Goal: Ask a question

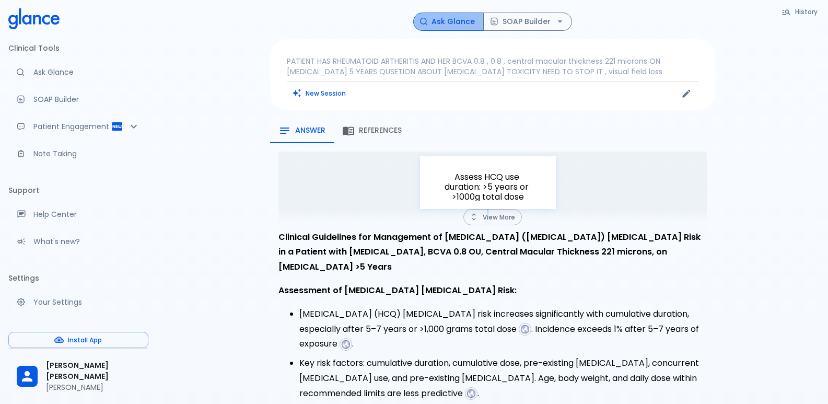
click at [451, 19] on button "Ask Glance" at bounding box center [448, 22] width 71 height 18
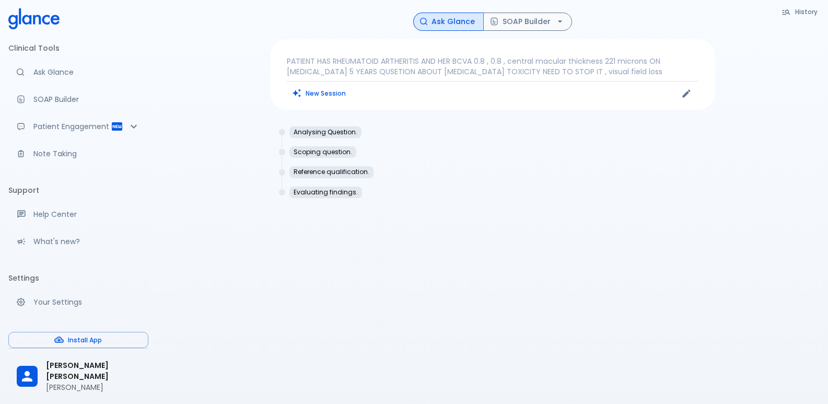
click at [443, 95] on div "New Session" at bounding box center [390, 94] width 206 height 16
click at [70, 79] on link "Ask Glance" at bounding box center [78, 72] width 140 height 23
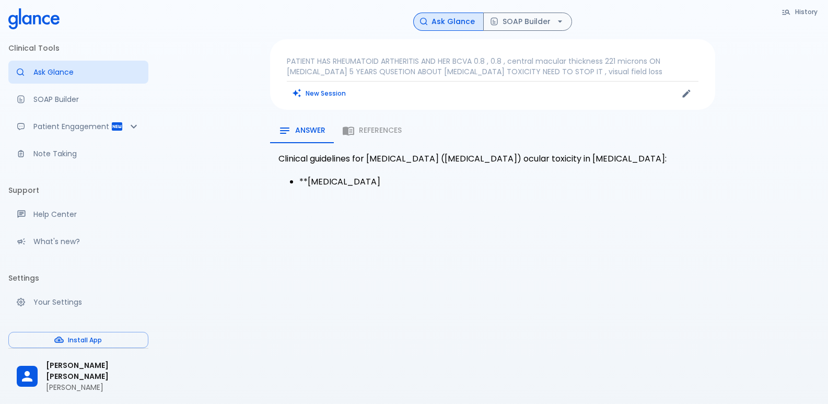
click at [626, 76] on p "PATIENT HAS RHEUMATOID ARTHERITIS AND HER BCVA 0.8 , 0.8 , central macular thic…" at bounding box center [493, 66] width 412 height 21
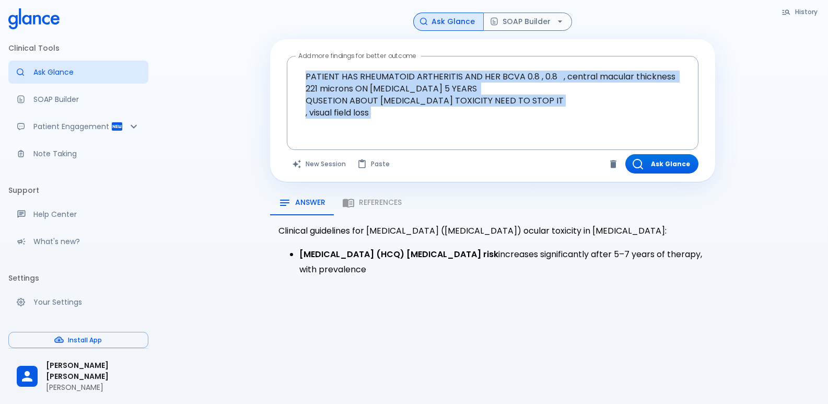
drag, startPoint x: 608, startPoint y: 131, endPoint x: 281, endPoint y: 44, distance: 338.1
click at [281, 45] on div "Add more findings for better outcome PATIENT HAS RHEUMATOID ARTHERITIS AND HER …" at bounding box center [492, 110] width 445 height 143
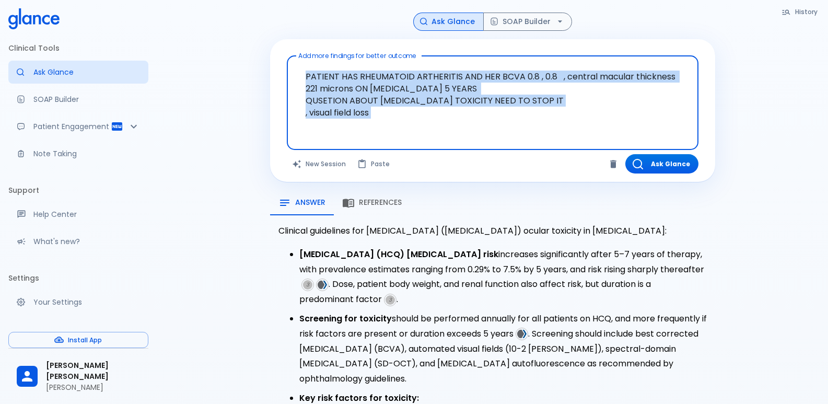
click at [354, 120] on textarea "PATIENT HAS RHEUMATOID ARTHERITIS AND HER BCVA 0.8 , 0.8 , central macular thic…" at bounding box center [492, 94] width 397 height 69
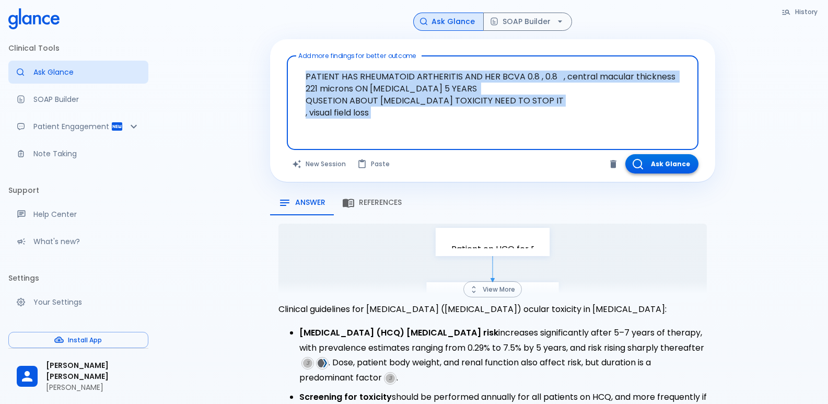
click at [666, 164] on button "Ask Glance" at bounding box center [661, 163] width 73 height 19
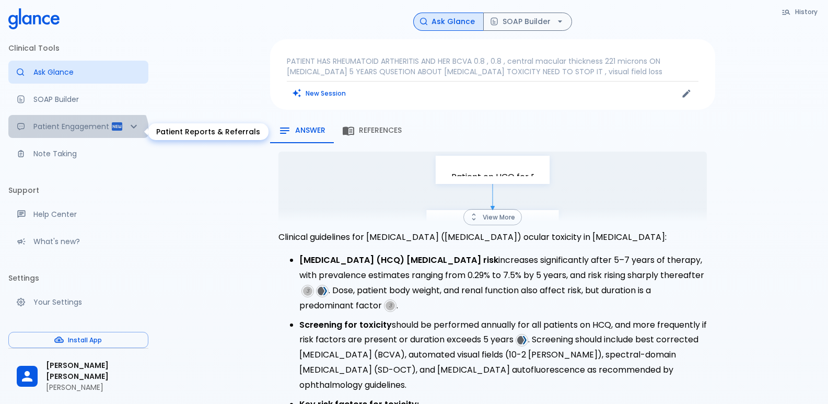
click at [77, 132] on p "Patient Engagement" at bounding box center [71, 126] width 77 height 10
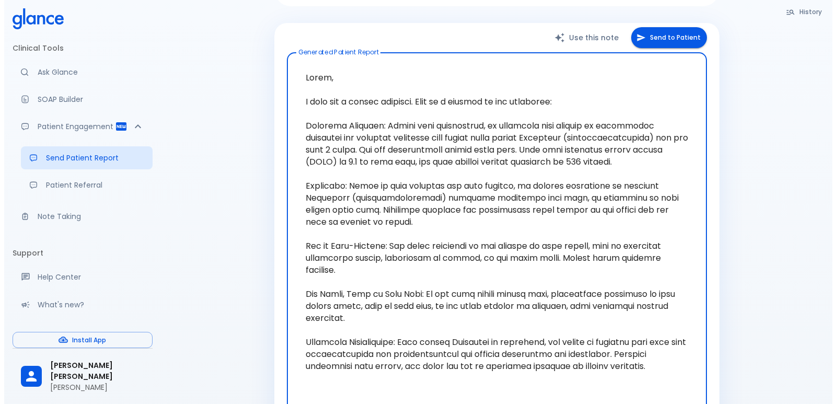
scroll to position [104, 0]
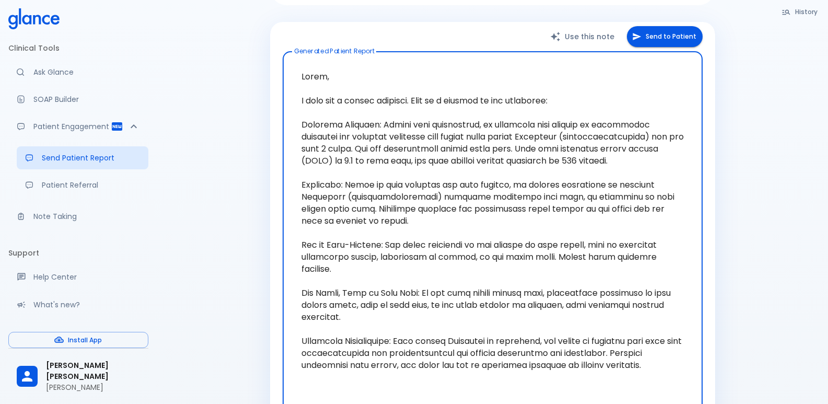
click at [32, 381] on icon at bounding box center [27, 376] width 10 height 10
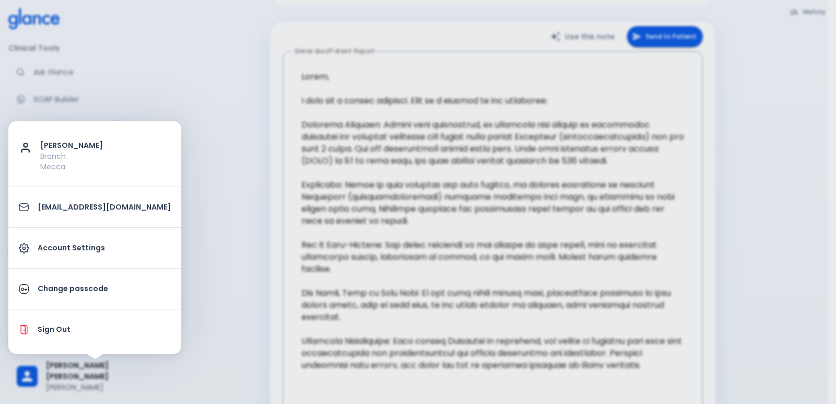
click at [45, 317] on li "Sign Out" at bounding box center [94, 329] width 173 height 32
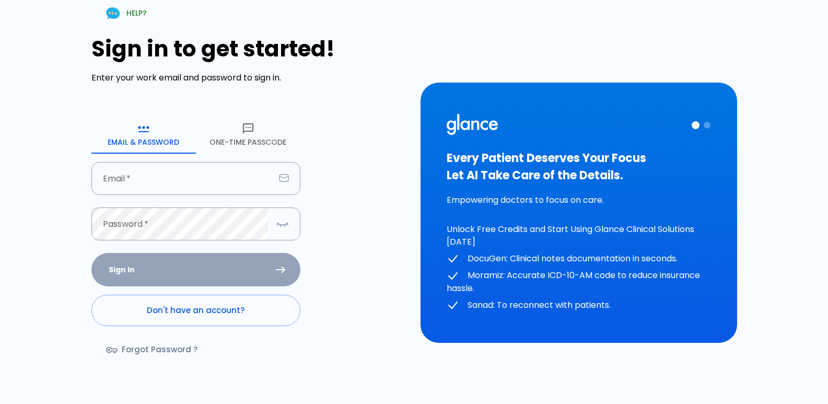
type input "[EMAIL_ADDRESS][DOMAIN_NAME]"
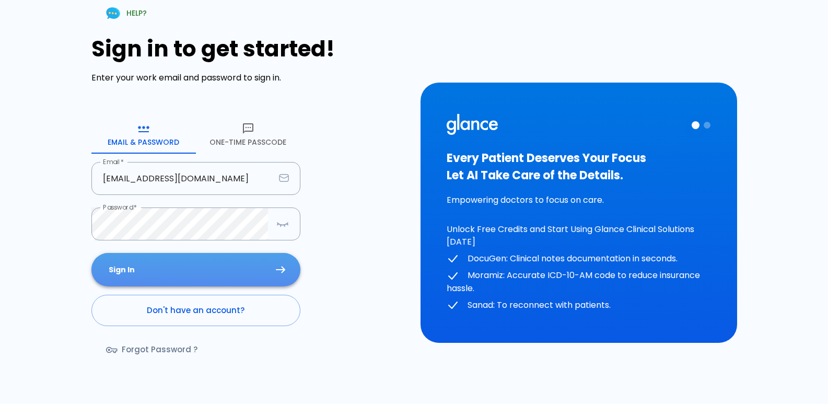
click at [200, 268] on button "Sign In" at bounding box center [195, 270] width 209 height 34
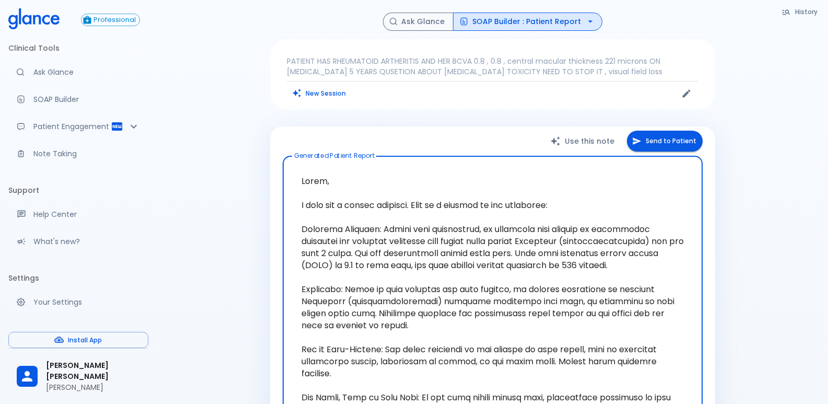
click at [580, 144] on button "Use this note" at bounding box center [583, 141] width 87 height 21
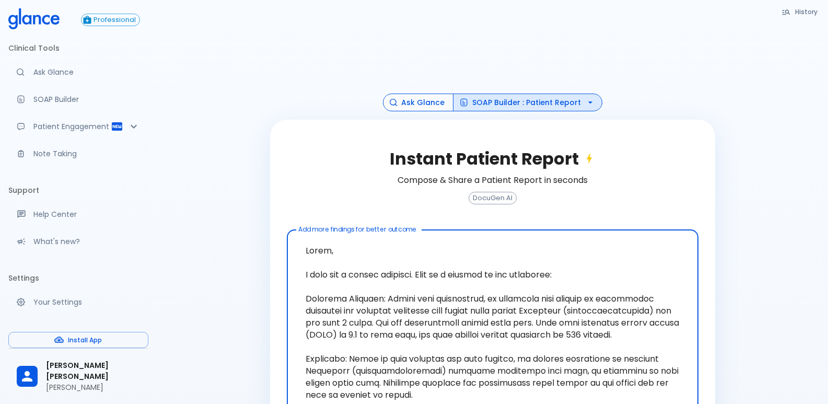
click at [443, 104] on button "Ask Glance" at bounding box center [418, 102] width 71 height 18
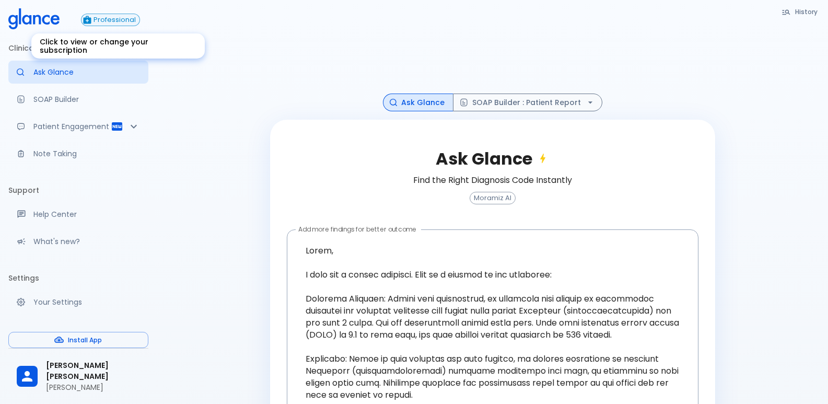
click at [101, 25] on button "Professional" at bounding box center [110, 20] width 59 height 13
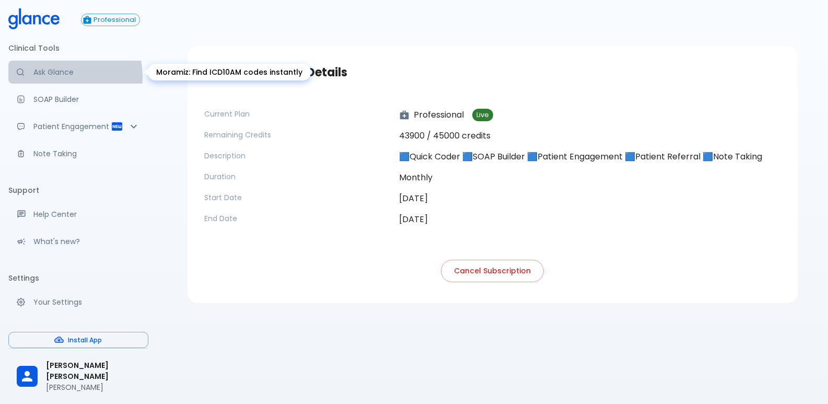
click at [45, 77] on p "Ask Glance" at bounding box center [86, 72] width 107 height 10
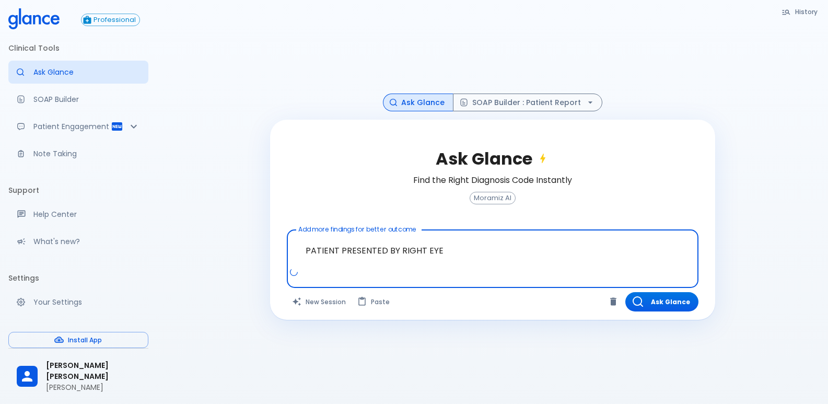
click at [307, 248] on textarea "PATIENT PRESENTED BY RIGHT EYE" at bounding box center [492, 250] width 397 height 33
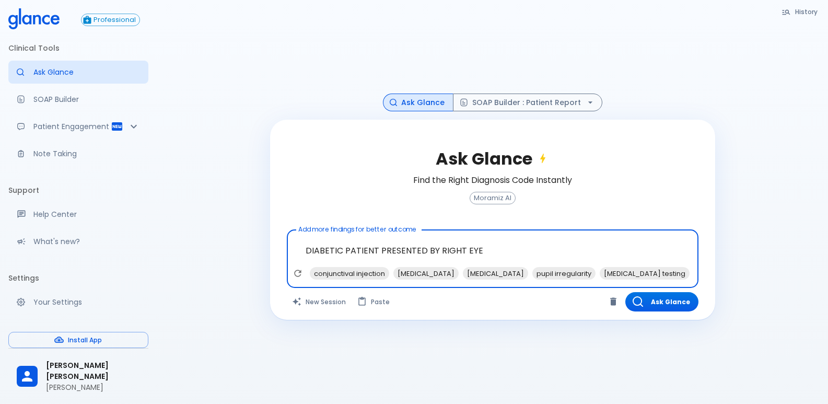
click at [475, 252] on textarea "DIABETIC PATIENT PRESENTED BY RIGHT EYE" at bounding box center [492, 250] width 397 height 33
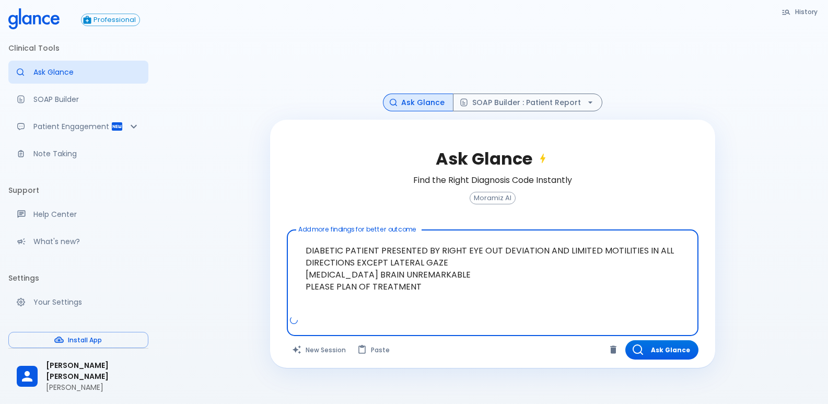
drag, startPoint x: 486, startPoint y: 298, endPoint x: 297, endPoint y: 195, distance: 216.0
click at [297, 195] on div "Ask Glance Find the Right Diagnosis Code Instantly Moramiz AI Add more findings…" at bounding box center [492, 244] width 445 height 248
type textarea "DIABETIC PATIENT PRESENTED BY RIGHT EYE OUT DEVIATION AND LIMITED MOTILITIES IN…"
click at [688, 347] on button "Ask Glance" at bounding box center [661, 349] width 73 height 19
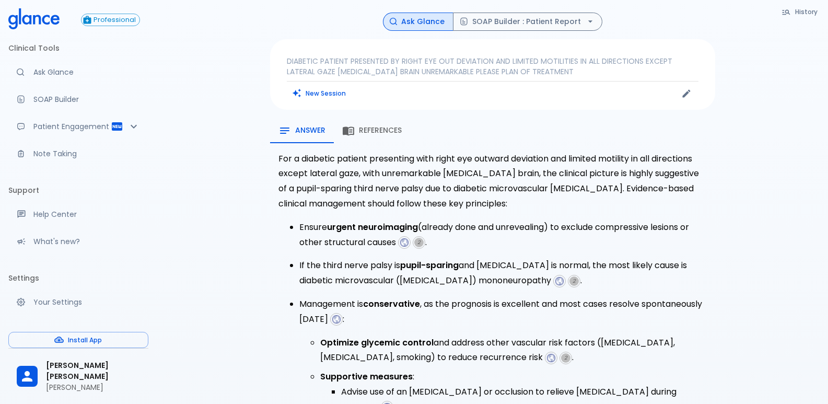
click at [514, 71] on p "DIABETIC PATIENT PRESENTED BY RIGHT EYE OUT DEVIATION AND LIMITED MOTILITIES IN…" at bounding box center [493, 66] width 412 height 21
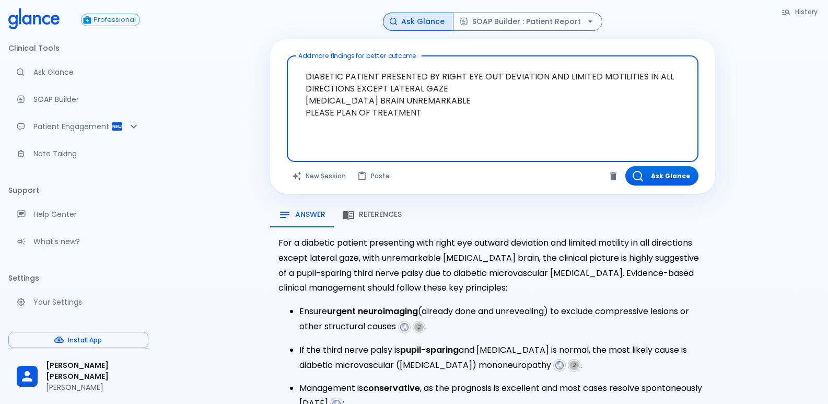
click at [493, 136] on textarea "DIABETIC PATIENT PRESENTED BY RIGHT EYE OUT DEVIATION AND LIMITED MOTILITIES IN…" at bounding box center [492, 100] width 397 height 81
click at [475, 104] on textarea "DIABETIC PATIENT PRESENTED BY RIGHT EYE OUT DEVIATION AND LIMITED MOTILITIES IN…" at bounding box center [492, 100] width 397 height 81
click at [474, 95] on textarea "DIABETIC PATIENT PRESENTED BY RIGHT EYE OUT DEVIATION AND LIMITED MOTILITIES IN…" at bounding box center [492, 100] width 397 height 81
click at [473, 87] on textarea "DIABETIC PATIENT PRESENTED BY RIGHT EYE OUT DEVIATION AND LIMITED MOTILITIES IN…" at bounding box center [492, 100] width 397 height 81
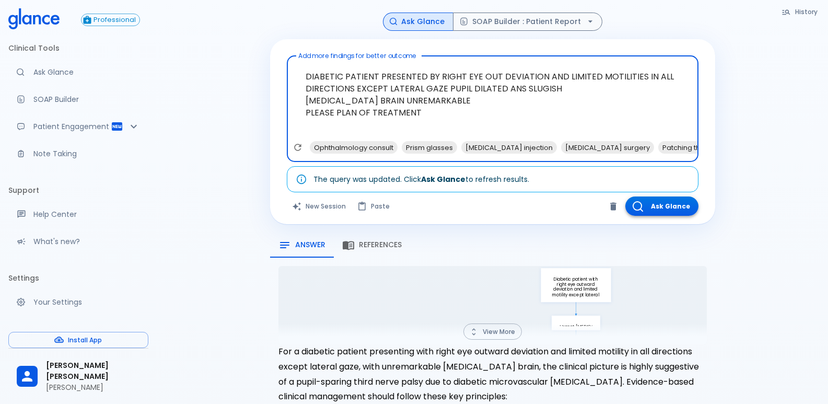
type textarea "DIABETIC PATIENT PRESENTED BY RIGHT EYE OUT DEVIATION AND LIMITED MOTILITIES IN…"
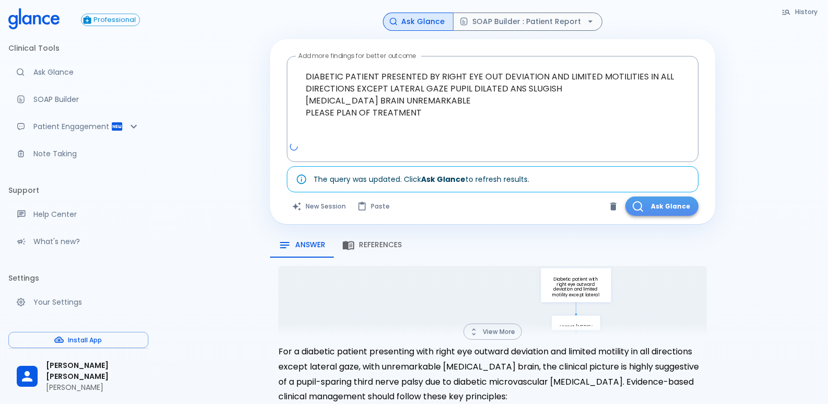
click at [668, 211] on button "Ask Glance" at bounding box center [661, 205] width 73 height 19
